Goal: Information Seeking & Learning: Get advice/opinions

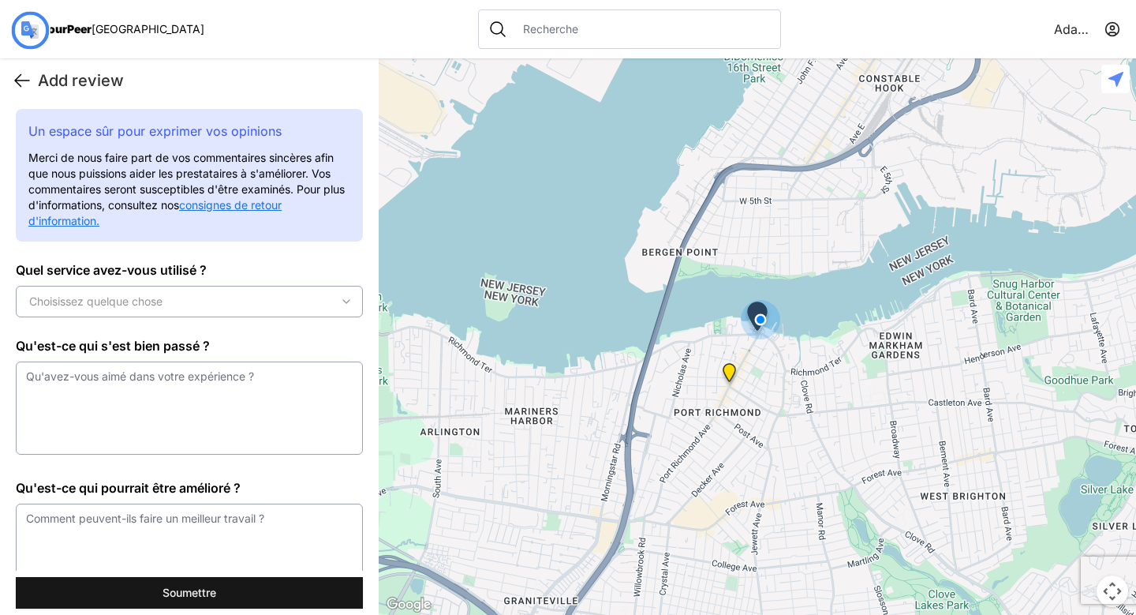
click at [24, 73] on icon at bounding box center [22, 80] width 19 height 19
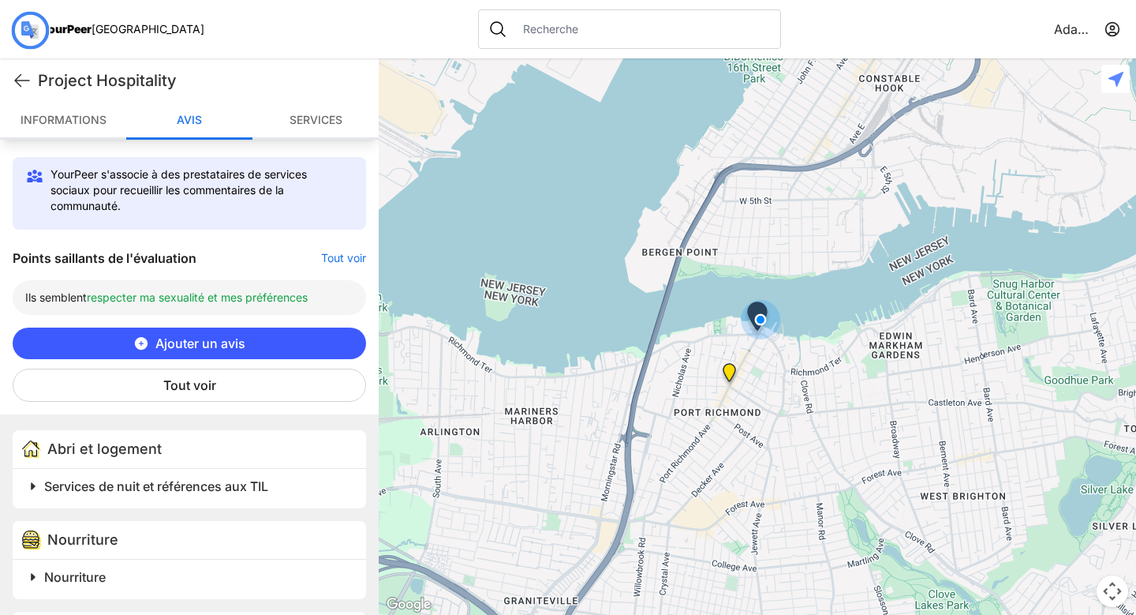
scroll to position [485, 0]
click at [222, 387] on button "Tout voir" at bounding box center [189, 384] width 353 height 33
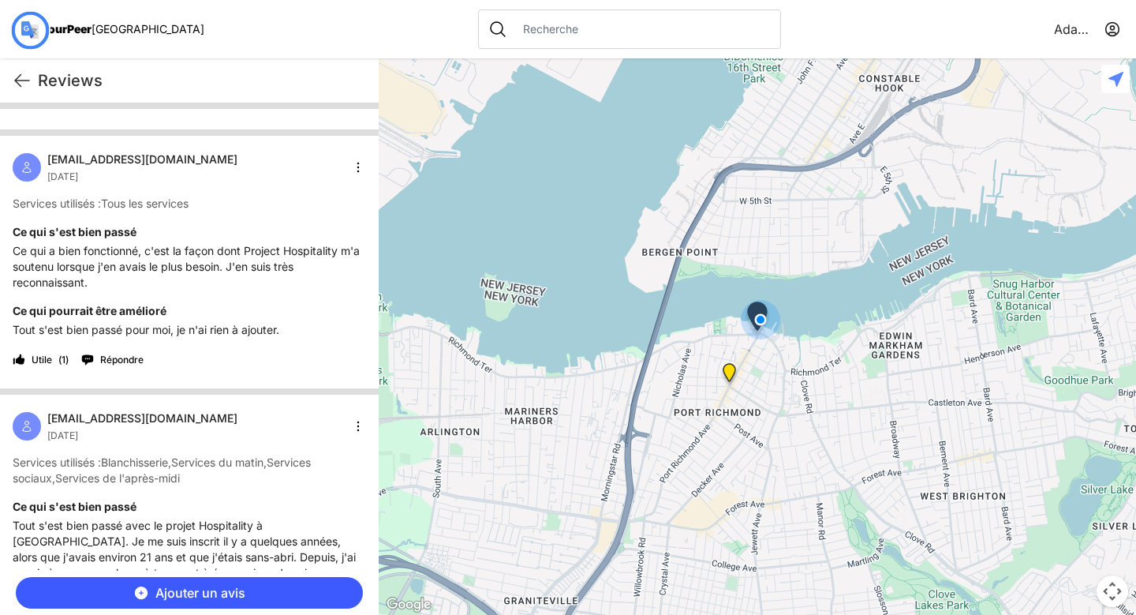
scroll to position [272, 0]
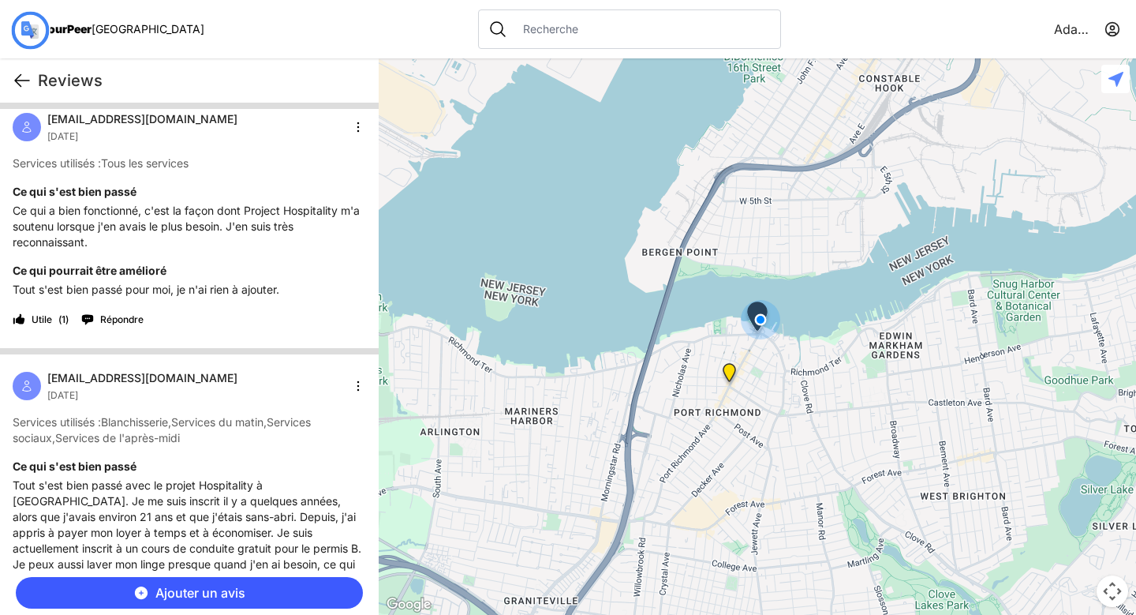
click at [19, 88] on icon at bounding box center [22, 80] width 19 height 19
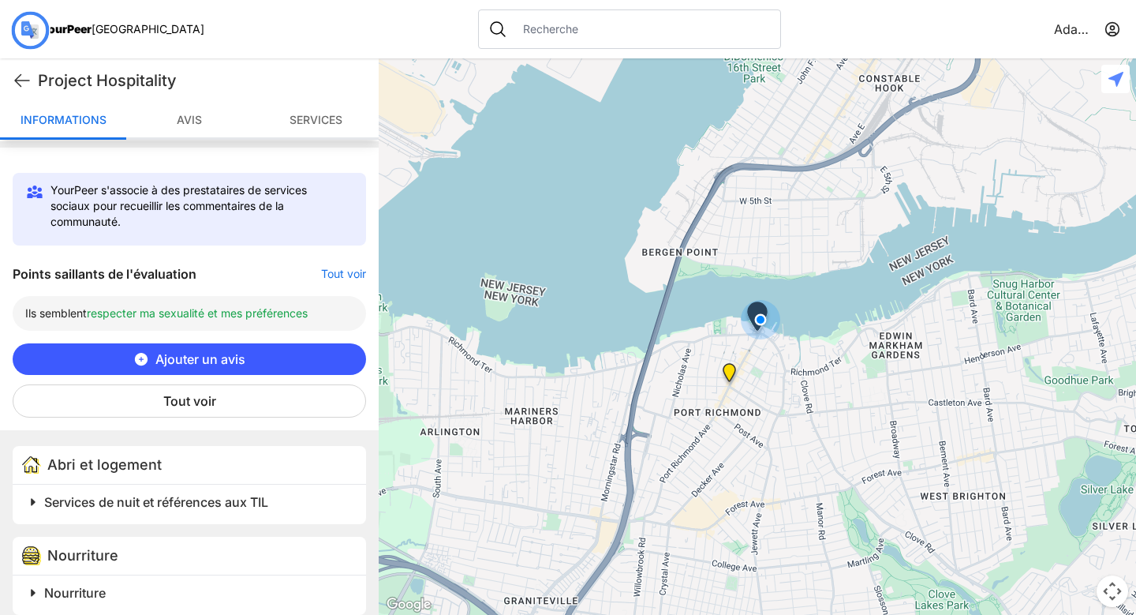
scroll to position [448, 0]
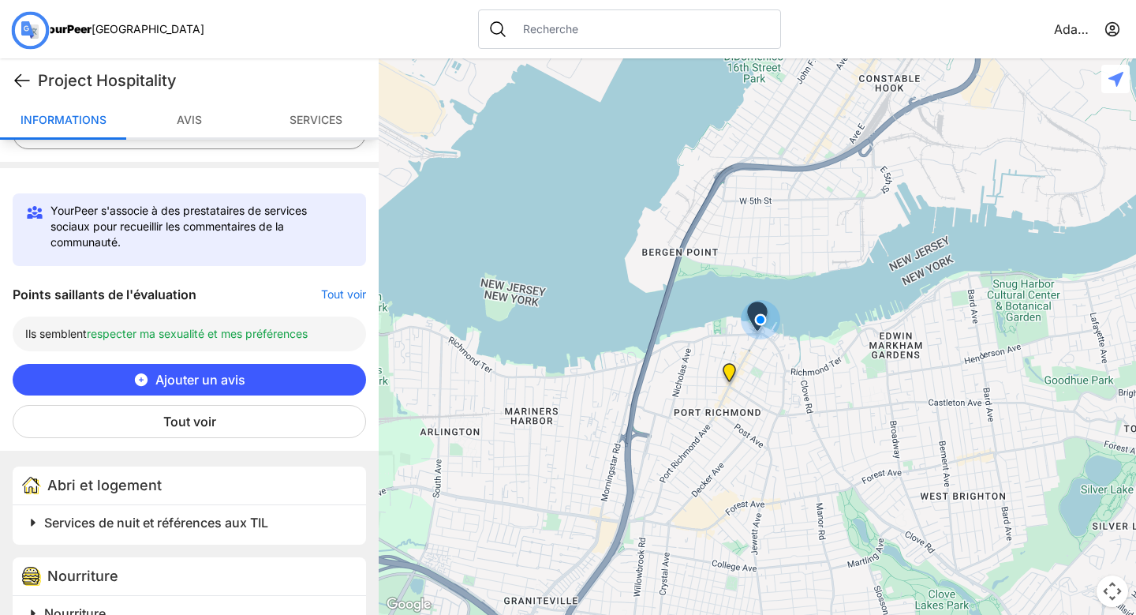
click at [21, 75] on icon at bounding box center [22, 81] width 14 height 12
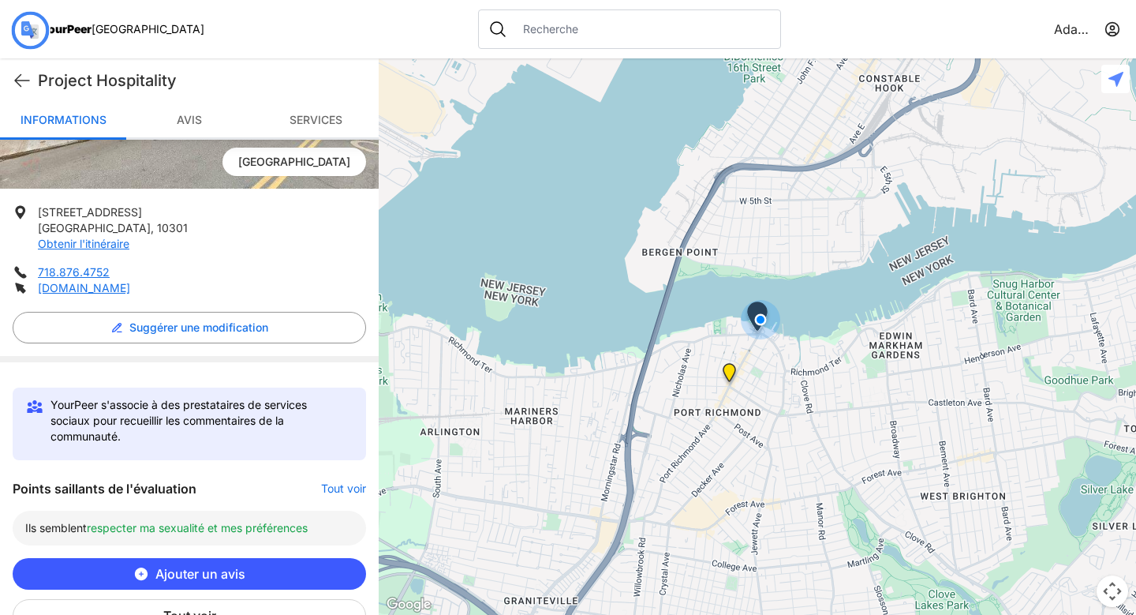
scroll to position [64, 0]
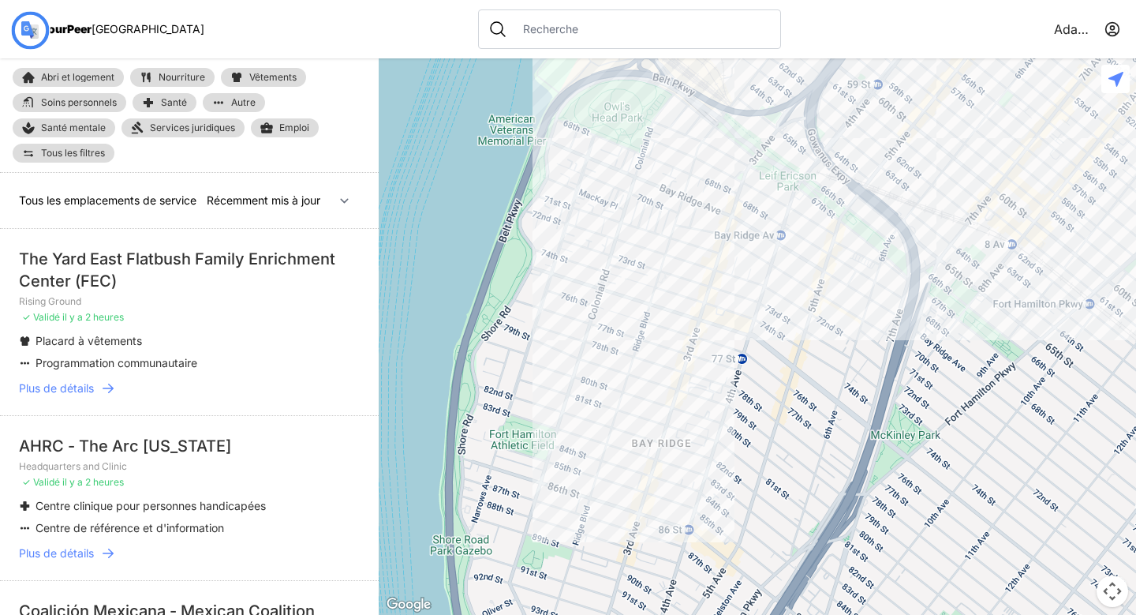
select select "nearby"
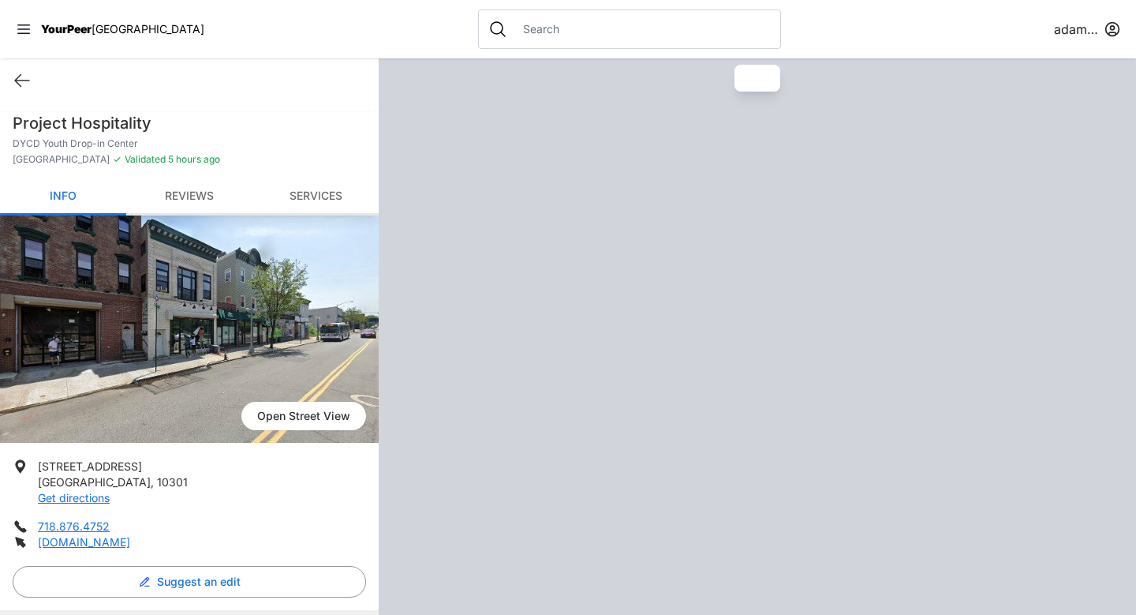
click at [182, 201] on link "Reviews" at bounding box center [189, 196] width 126 height 37
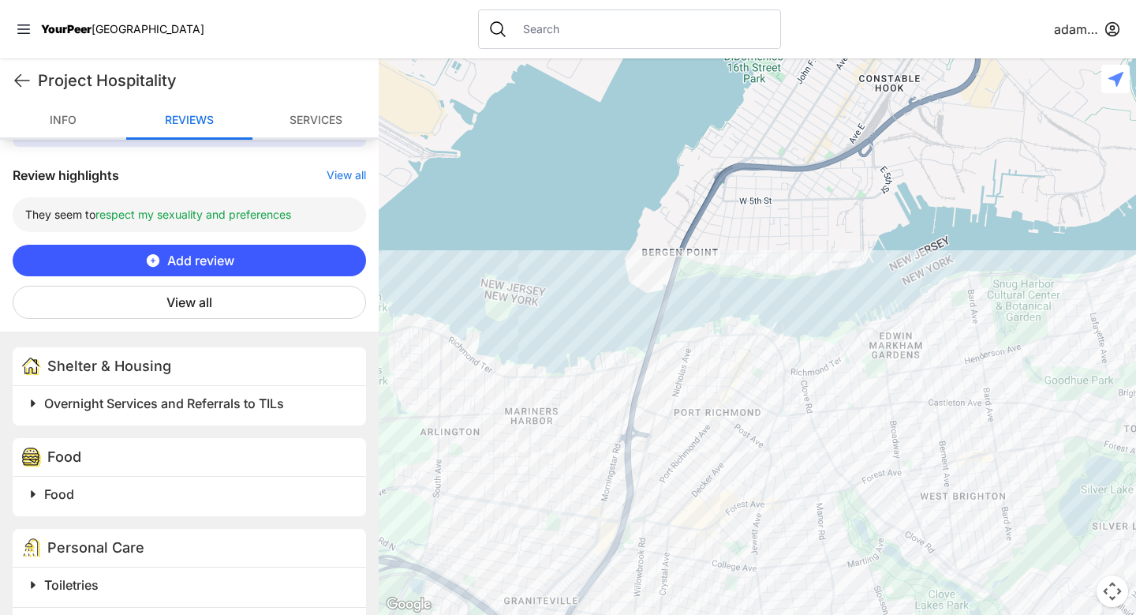
click at [199, 291] on button "View all" at bounding box center [189, 302] width 353 height 33
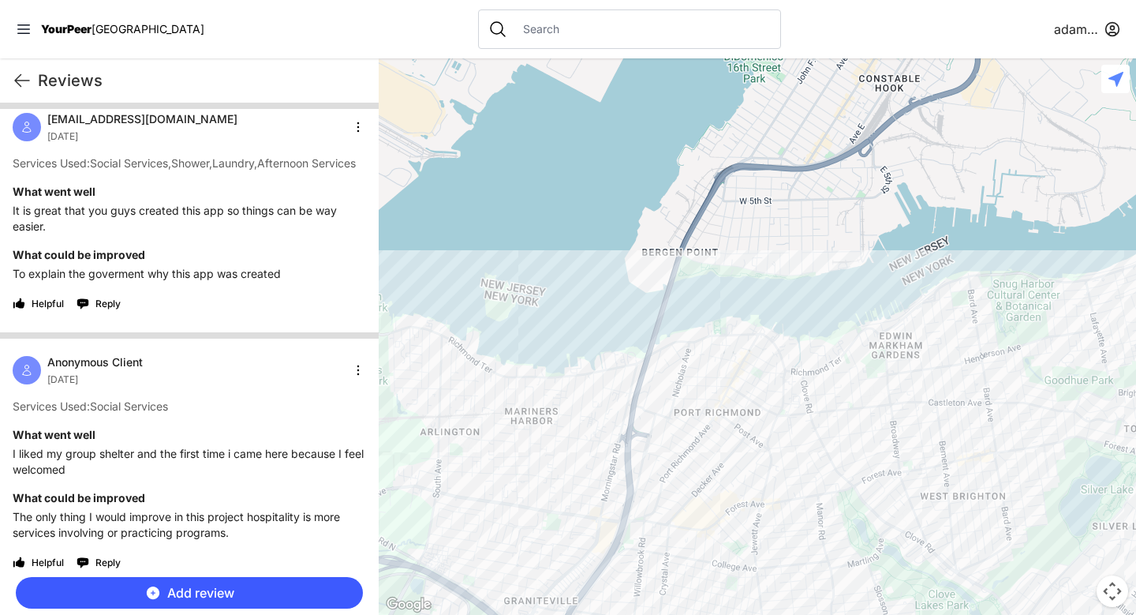
scroll to position [2245, 0]
